Goal: Obtain resource: Download file/media

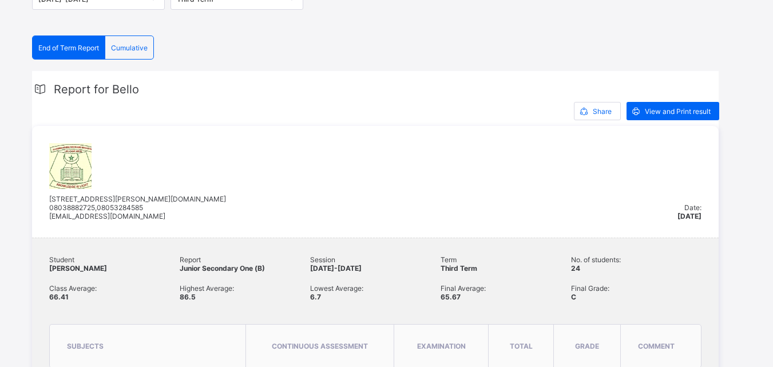
scroll to position [221, 0]
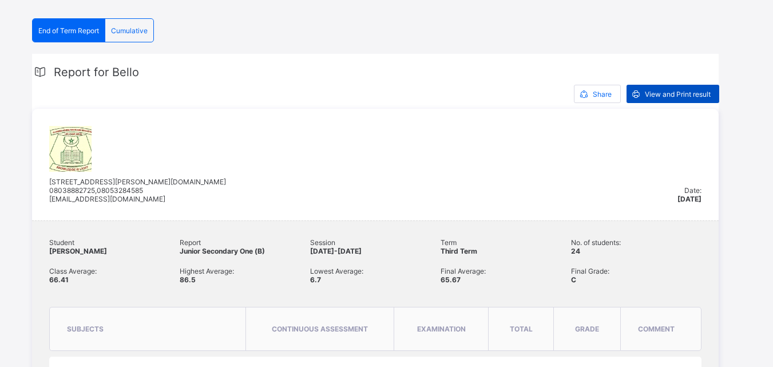
click at [680, 90] on span "View and Print result" at bounding box center [678, 94] width 66 height 9
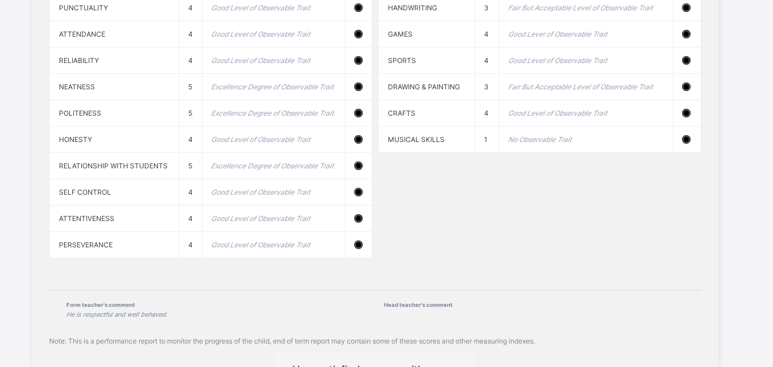
scroll to position [1349, 0]
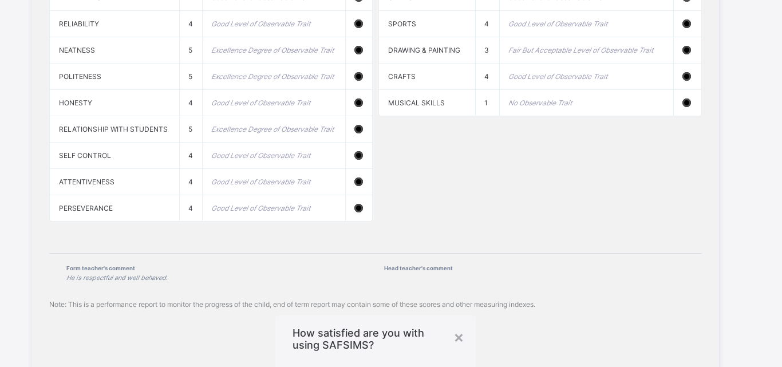
drag, startPoint x: 777, startPoint y: 68, endPoint x: 774, endPoint y: 253, distance: 184.9
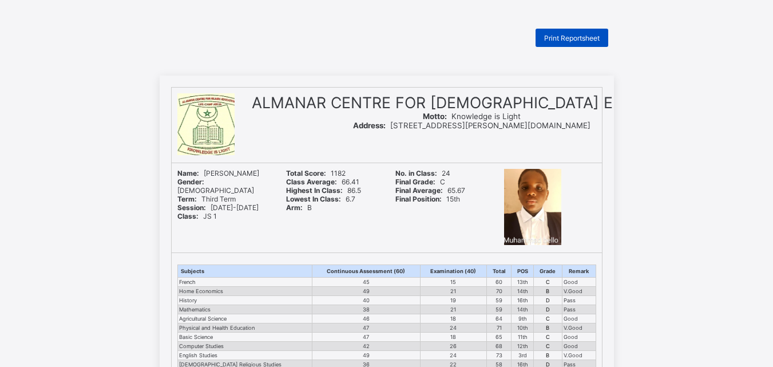
click at [580, 34] on span "Print Reportsheet" at bounding box center [572, 38] width 56 height 9
